Goal: Use online tool/utility: Utilize a website feature to perform a specific function

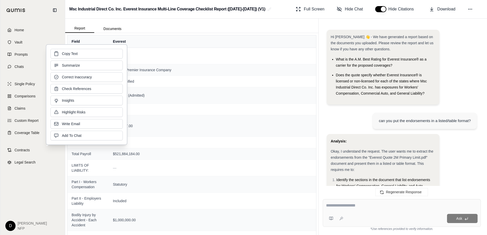
scroll to position [255, 0]
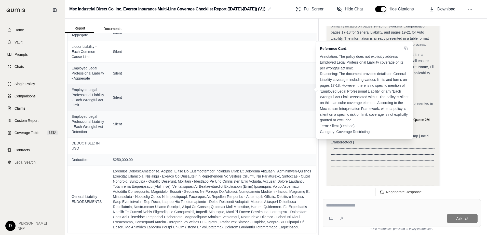
click at [306, 95] on span "Silent" at bounding box center [212, 97] width 199 height 5
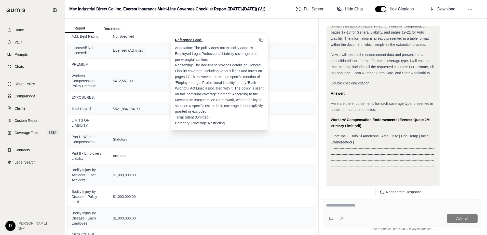
scroll to position [0, 0]
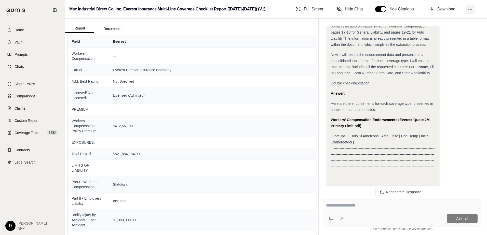
click at [473, 9] on button at bounding box center [470, 9] width 9 height 9
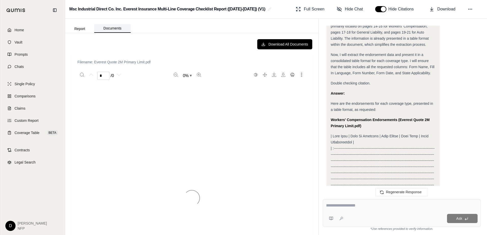
click at [107, 30] on button "Documents" at bounding box center [112, 28] width 36 height 9
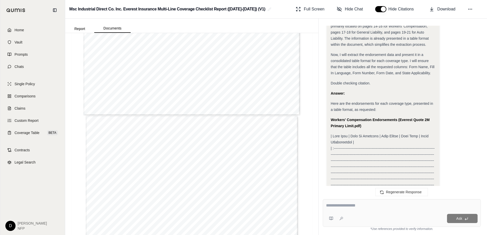
scroll to position [81, 0]
type input "*"
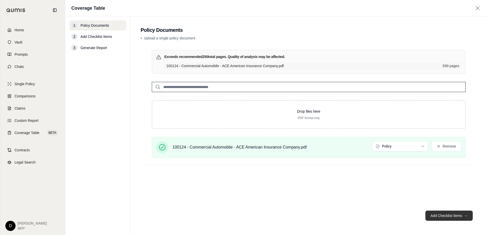
click at [452, 218] on button "Add Checklist Items →" at bounding box center [449, 216] width 47 height 10
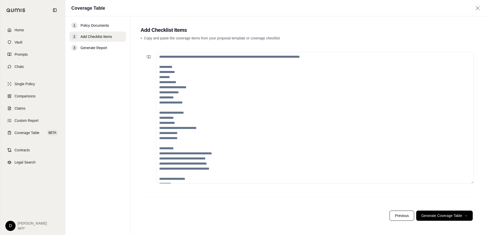
click at [214, 120] on textarea at bounding box center [315, 118] width 318 height 132
click at [196, 123] on textarea at bounding box center [315, 118] width 318 height 132
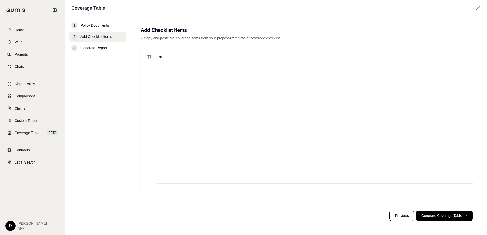
type textarea "*"
type textarea "**********"
click at [440, 219] on button "Generate Coverage Table →" at bounding box center [444, 216] width 57 height 10
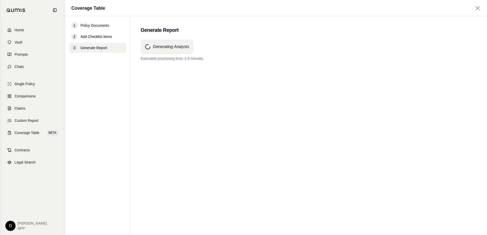
click at [93, 37] on span "Add Checklist Items" at bounding box center [97, 36] width 32 height 5
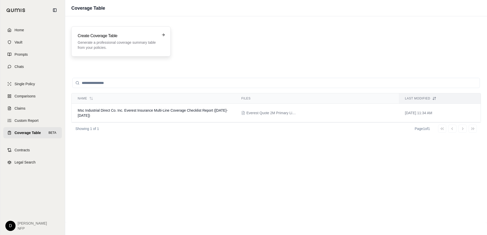
click at [102, 42] on p "Generate a professional coverage summary table from your policies." at bounding box center [118, 45] width 80 height 10
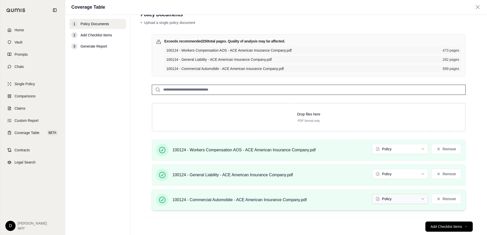
scroll to position [25, 0]
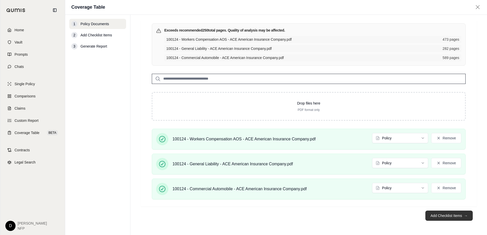
click at [438, 213] on button "Add Checklist Items →" at bounding box center [449, 216] width 47 height 10
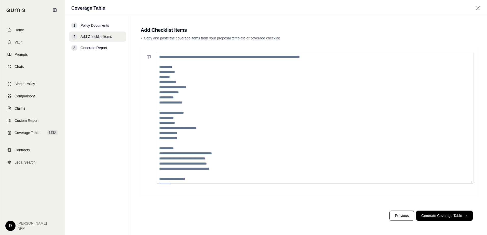
scroll to position [0, 0]
click at [187, 59] on textarea at bounding box center [315, 118] width 318 height 132
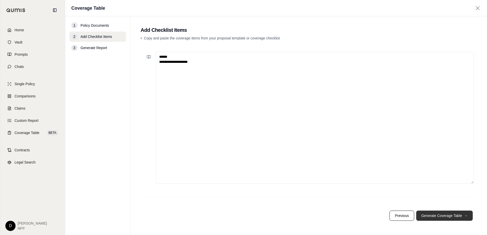
type textarea "**********"
click at [453, 217] on button "Generate Coverage Table →" at bounding box center [444, 216] width 57 height 10
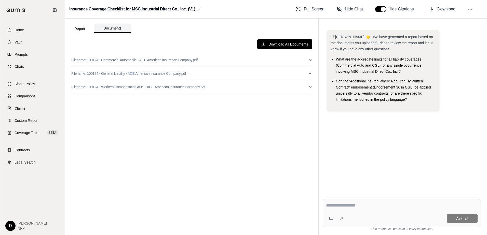
click at [102, 25] on button "Documents" at bounding box center [112, 28] width 36 height 9
click at [81, 29] on button "Report" at bounding box center [79, 29] width 29 height 8
